Goal: Navigation & Orientation: Go to known website

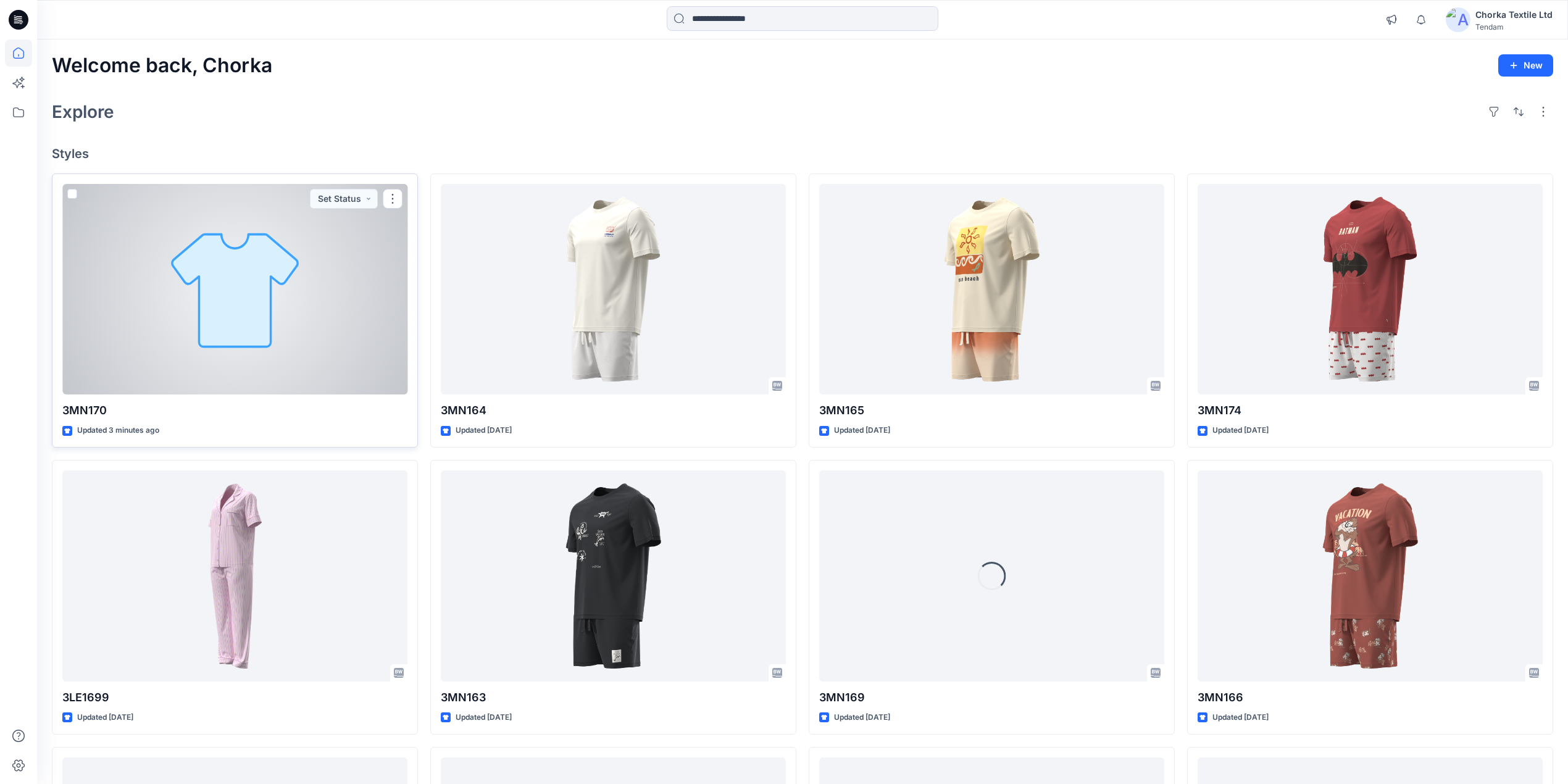
click at [324, 295] on div at bounding box center [235, 289] width 345 height 211
